Goal: Transaction & Acquisition: Purchase product/service

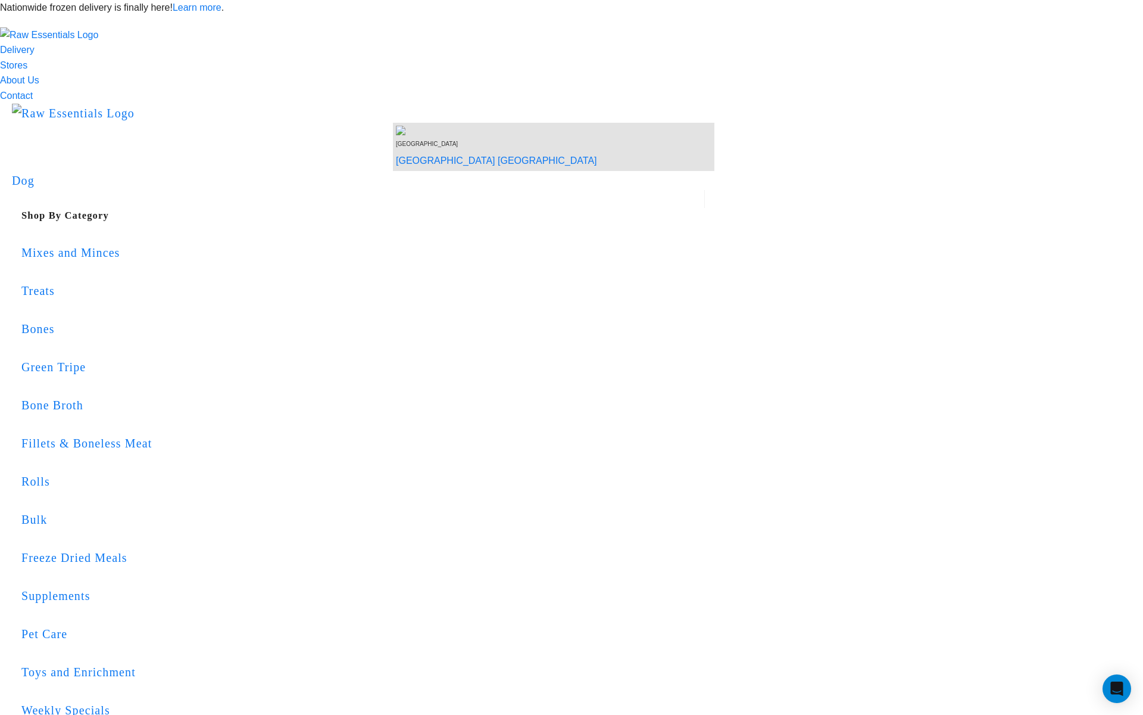
scroll to position [57, 0]
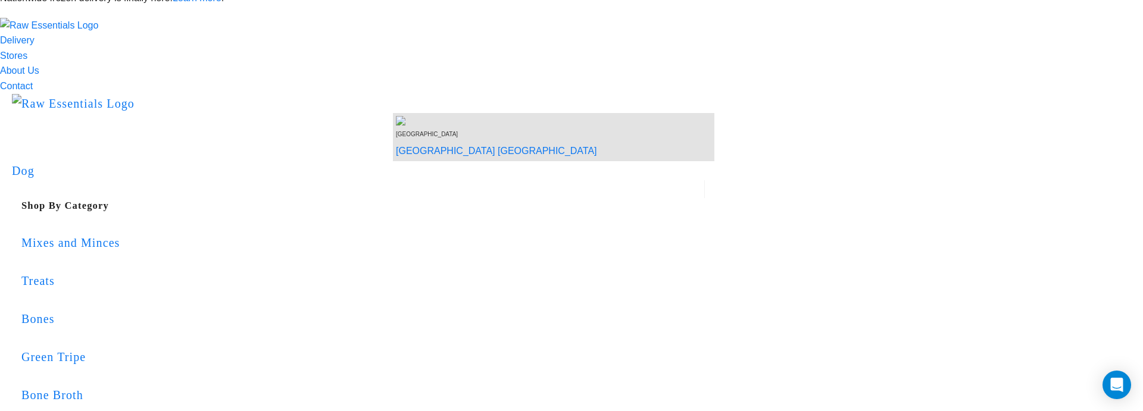
scroll to position [15, 0]
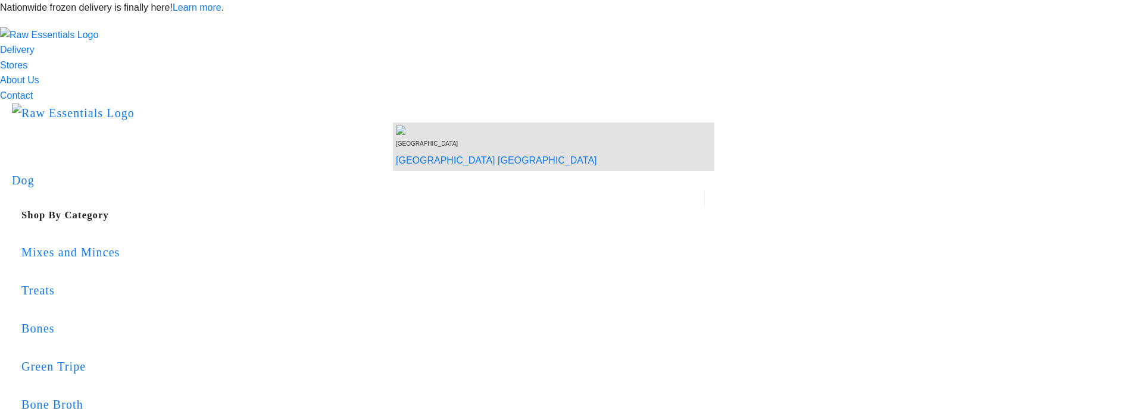
scroll to position [12, 0]
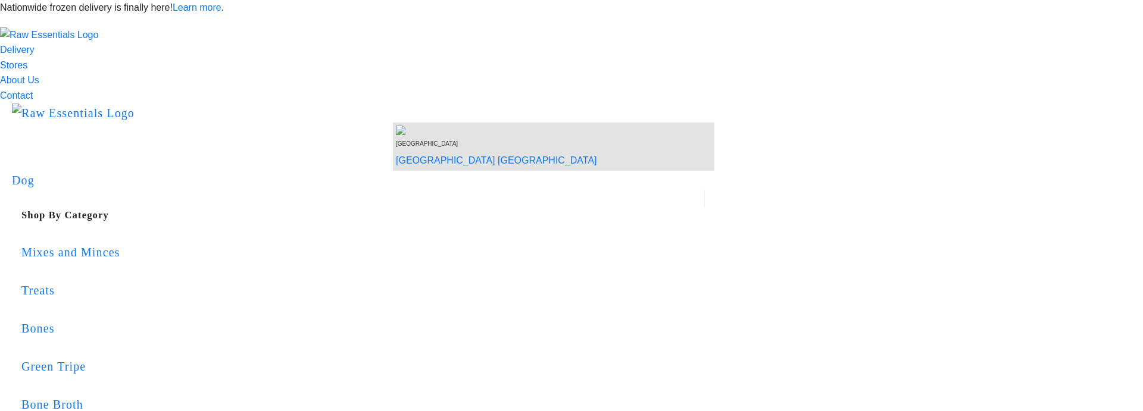
scroll to position [10, 0]
